Goal: Find specific page/section: Find specific page/section

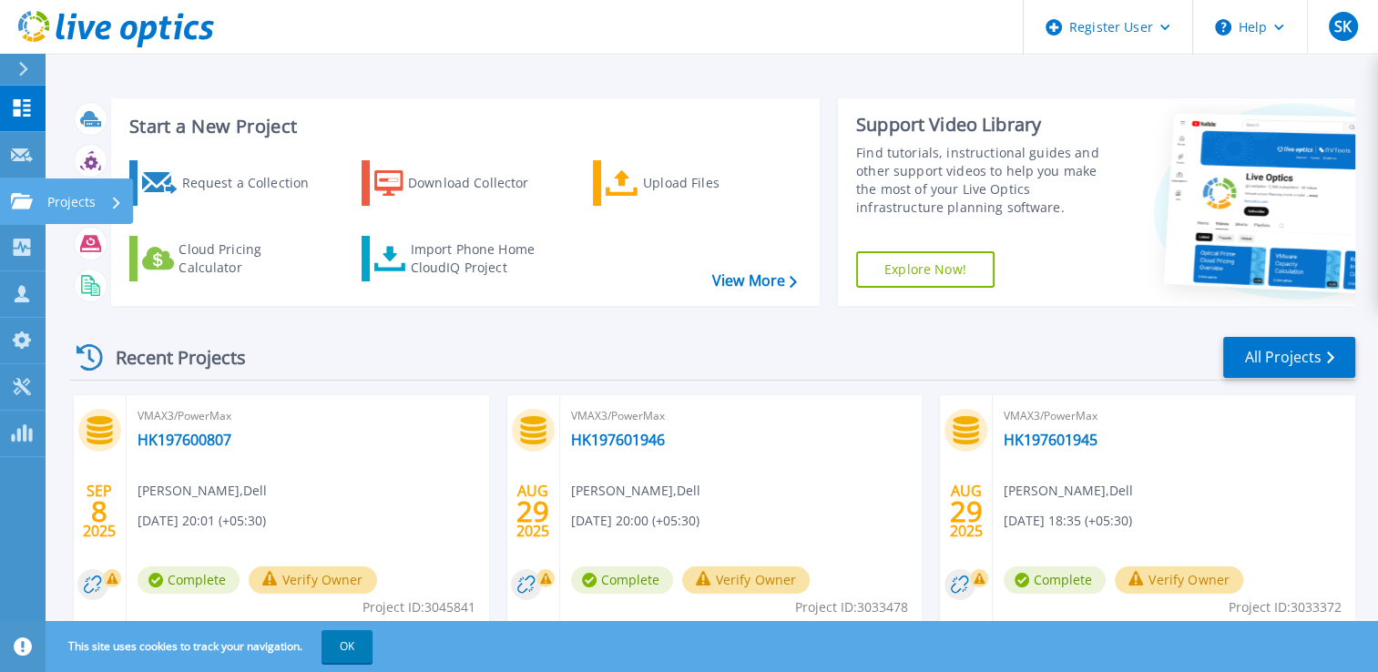
click at [37, 211] on link "Projects Projects" at bounding box center [23, 202] width 46 height 46
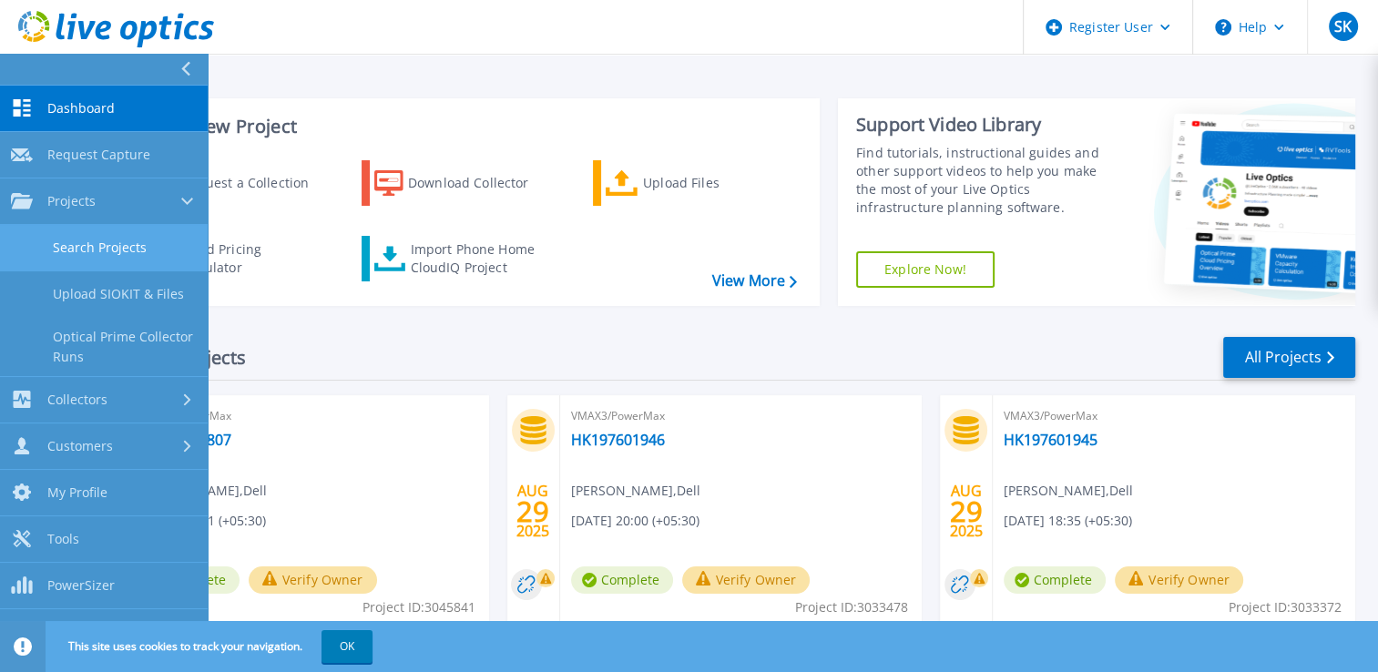
click at [91, 257] on link "Search Projects" at bounding box center [104, 248] width 208 height 46
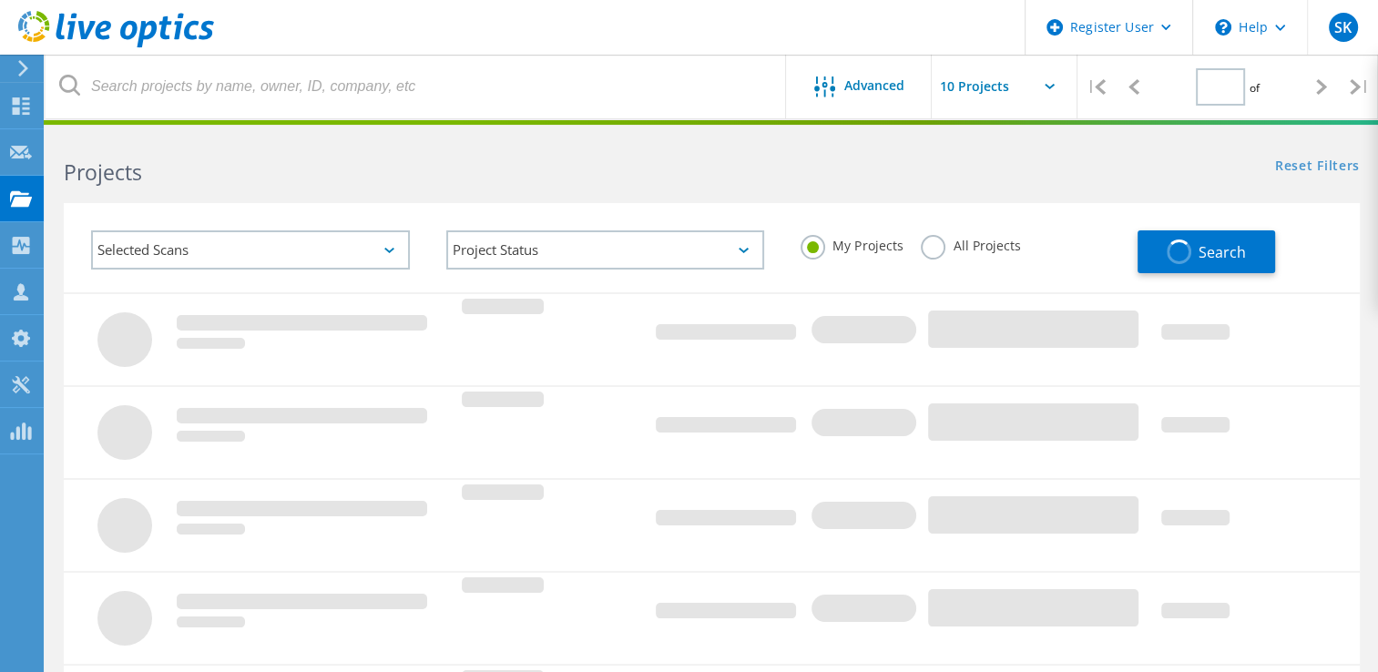
type input "1"
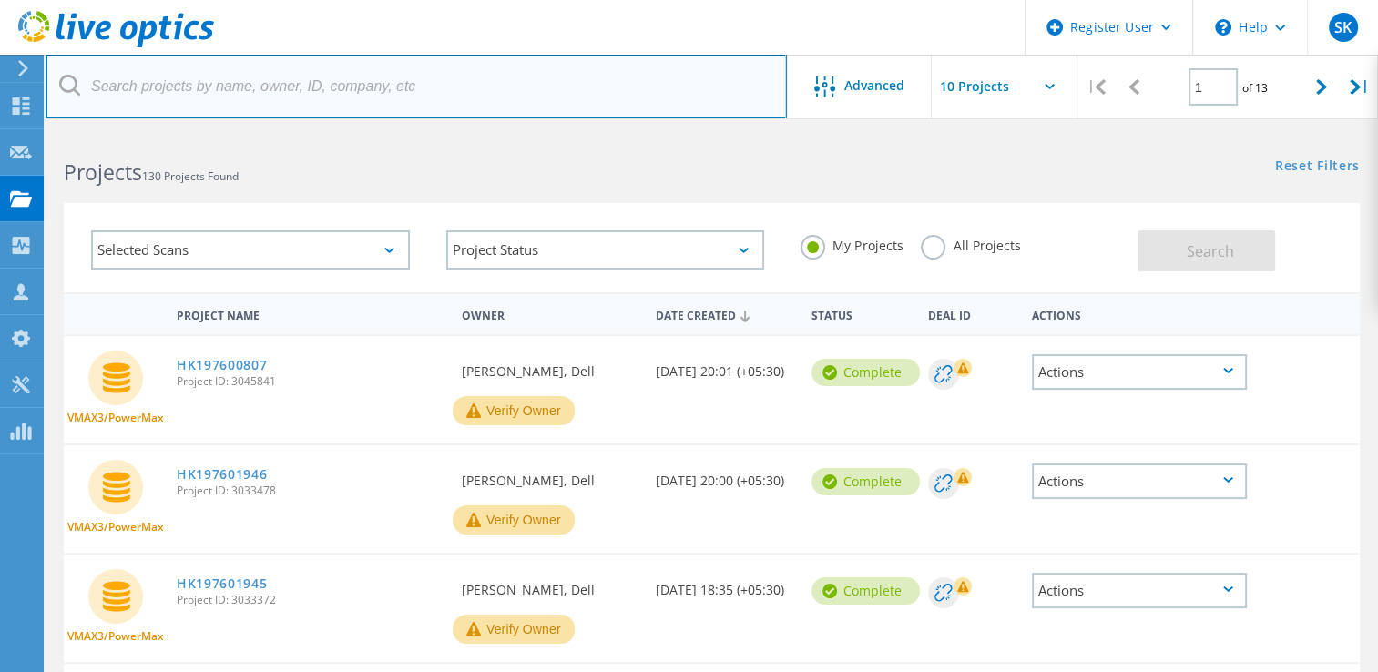
click at [452, 90] on input "text" at bounding box center [417, 87] width 742 height 64
paste input "APM00173345255"
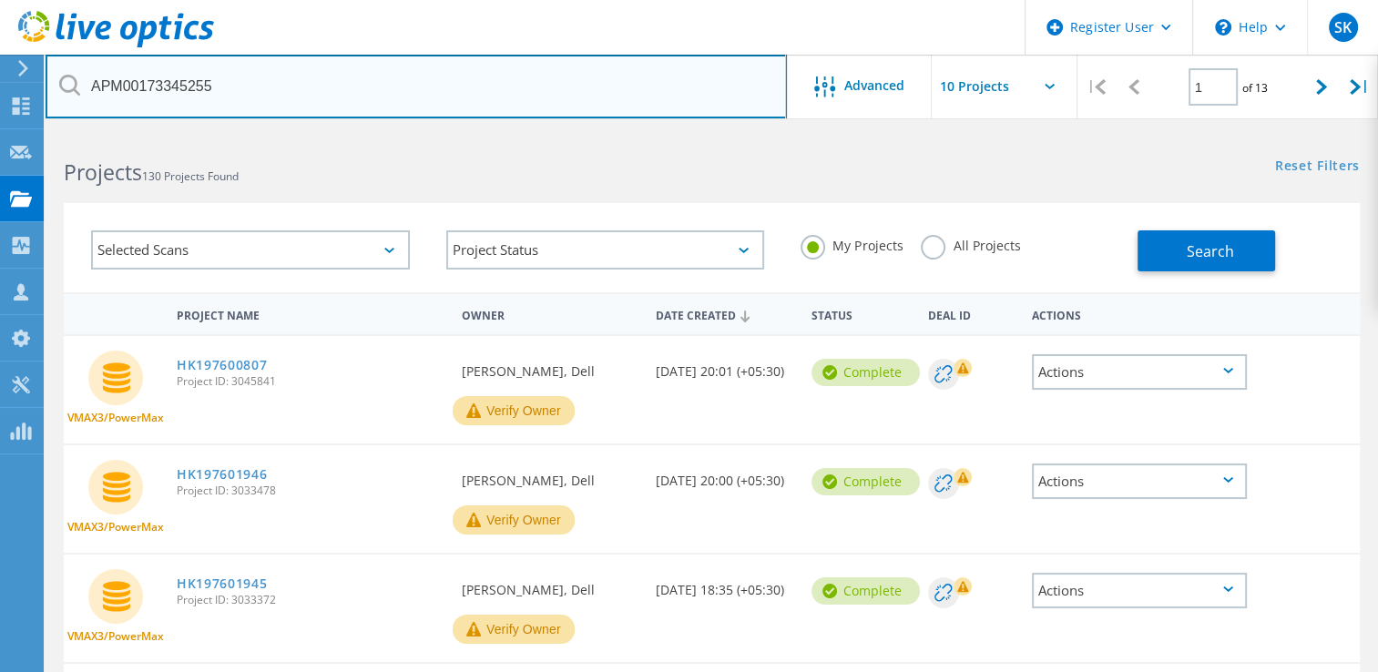
type input "APM00173345255"
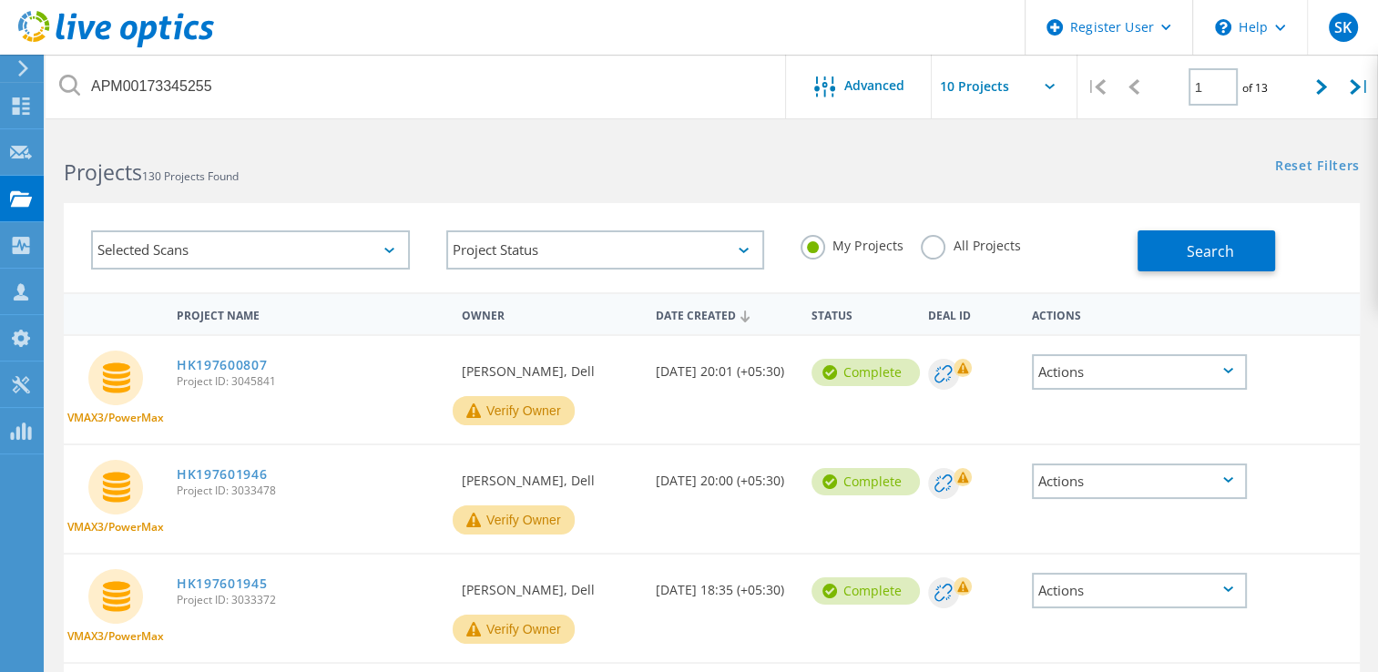
click at [934, 248] on label "All Projects" at bounding box center [970, 243] width 99 height 17
click at [0, 0] on input "All Projects" at bounding box center [0, 0] width 0 height 0
click at [1154, 246] on button "Search" at bounding box center [1207, 250] width 138 height 41
